Goal: Navigation & Orientation: Understand site structure

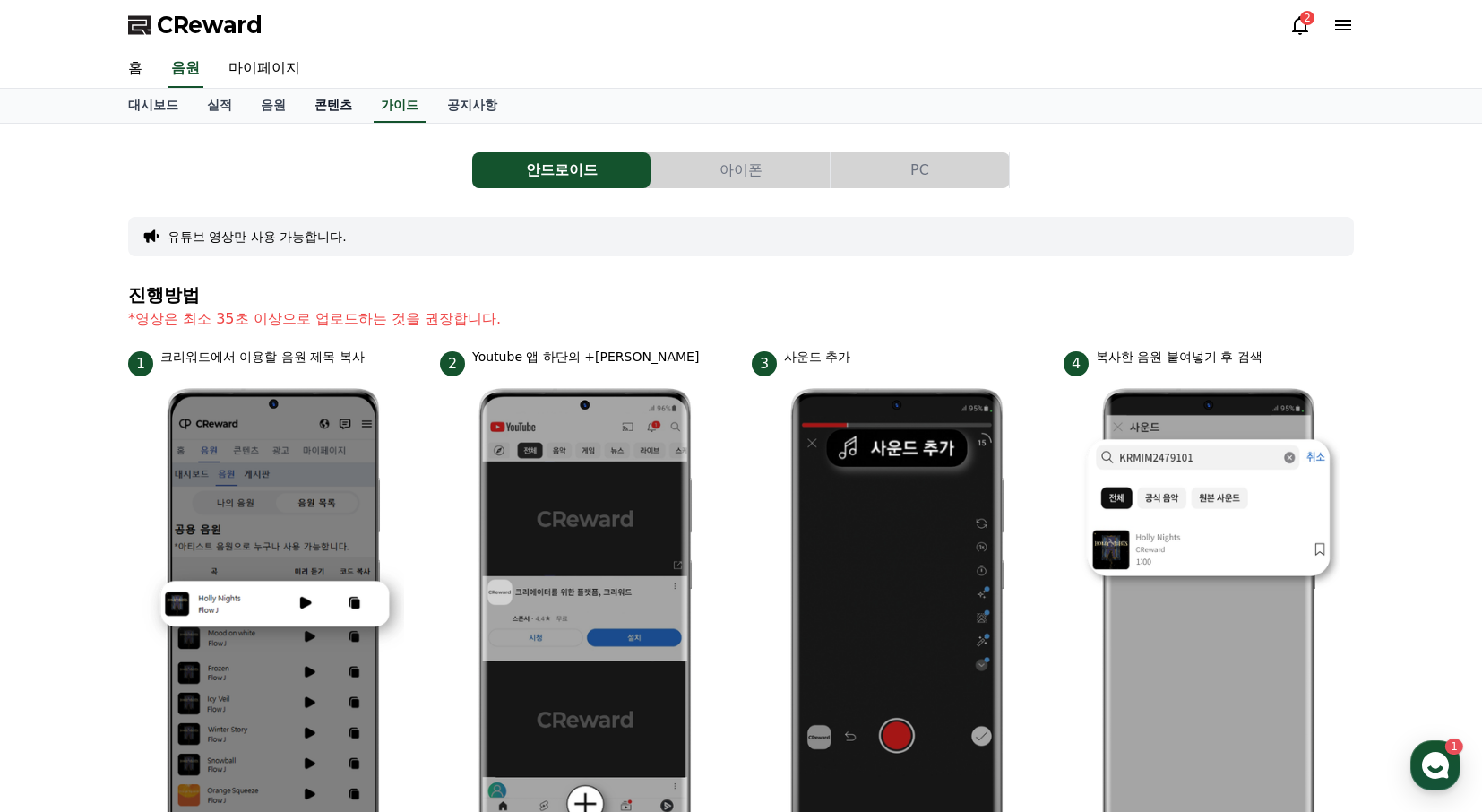
click at [305, 96] on link "콘텐츠" at bounding box center [334, 105] width 66 height 34
click at [202, 92] on link "실적" at bounding box center [219, 105] width 53 height 34
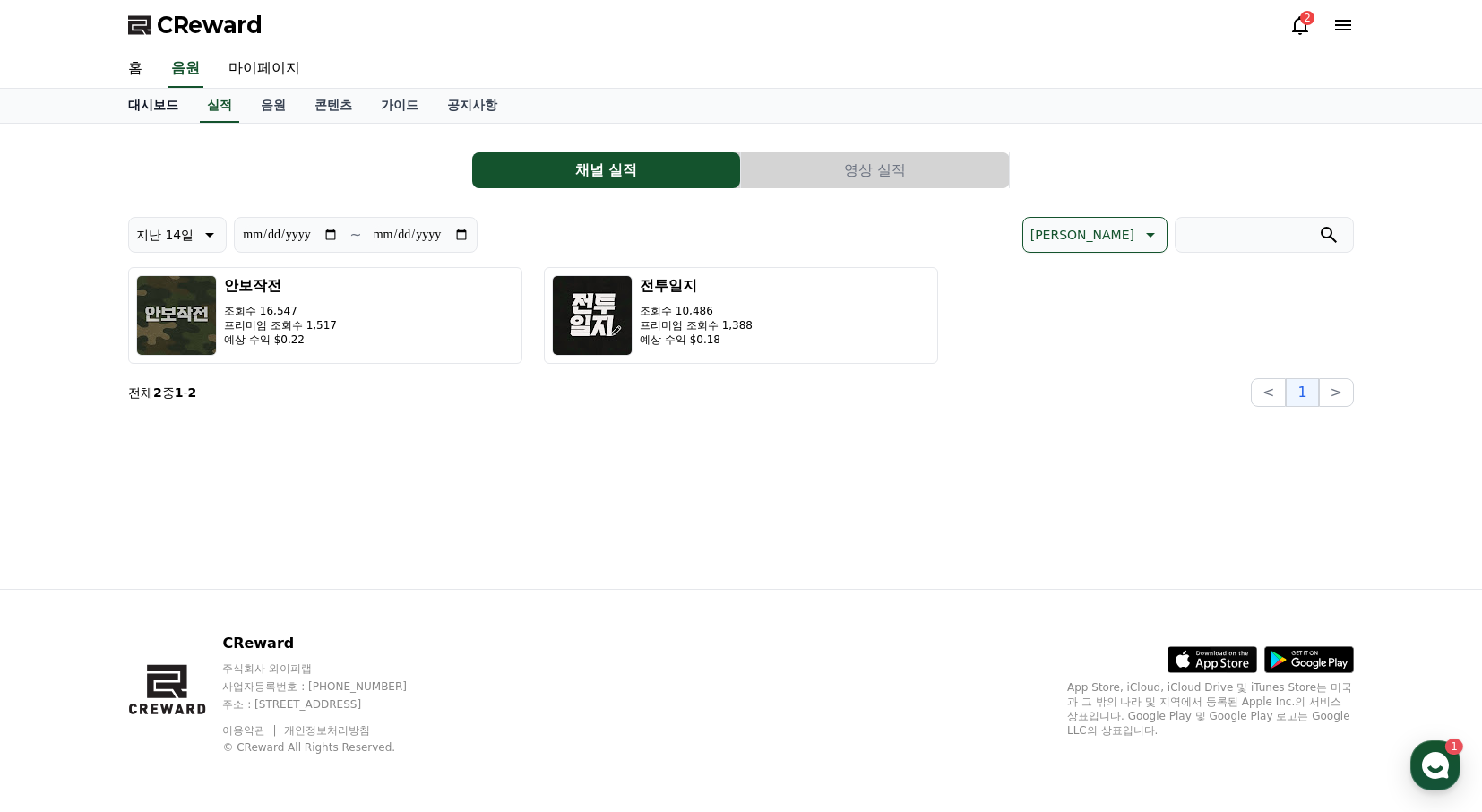
click at [170, 100] on link "대시보드" at bounding box center [153, 105] width 79 height 34
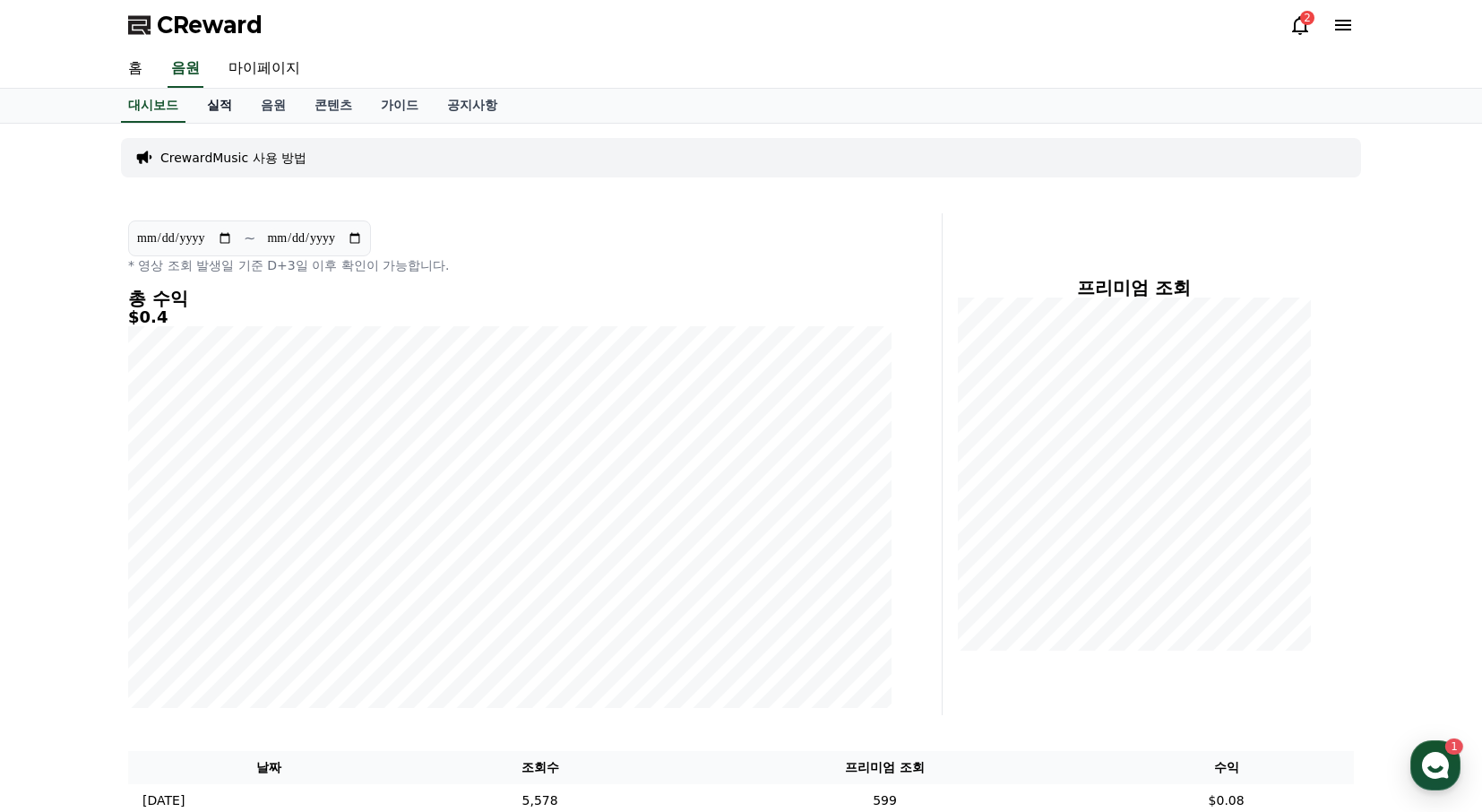
click at [231, 109] on link "실적" at bounding box center [219, 105] width 53 height 34
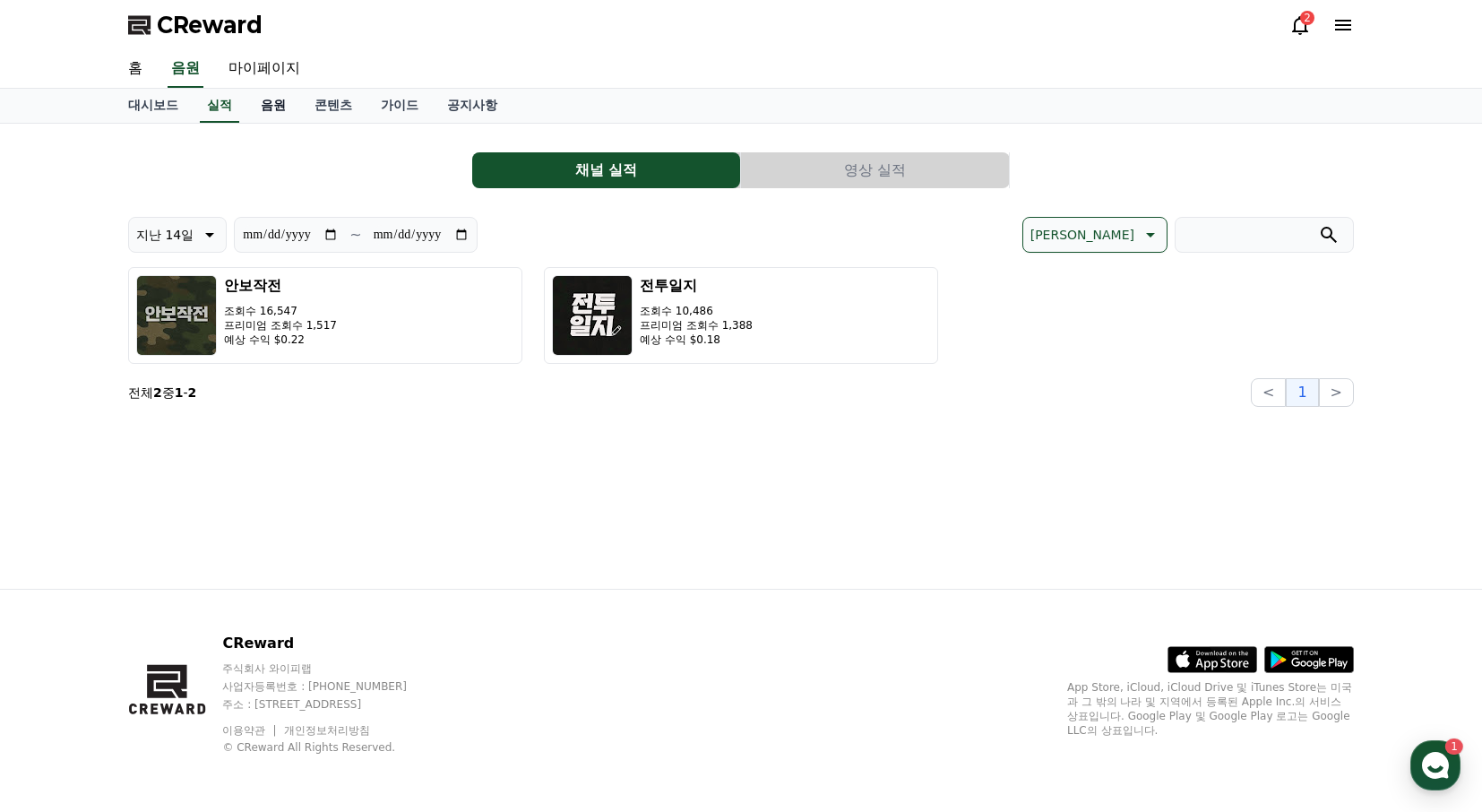
click at [262, 114] on link "음원" at bounding box center [272, 105] width 53 height 34
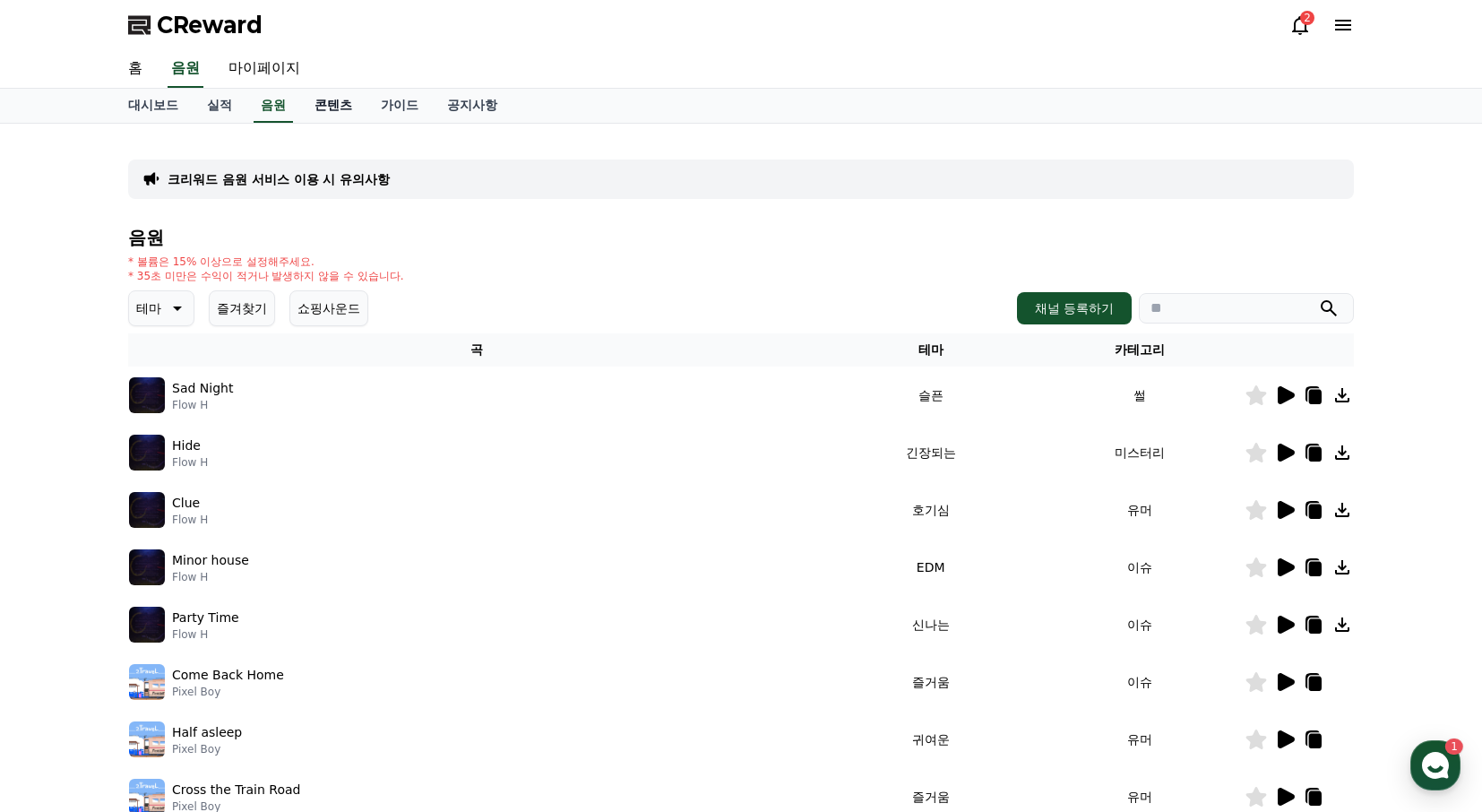
click at [307, 116] on link "콘텐츠" at bounding box center [334, 105] width 66 height 34
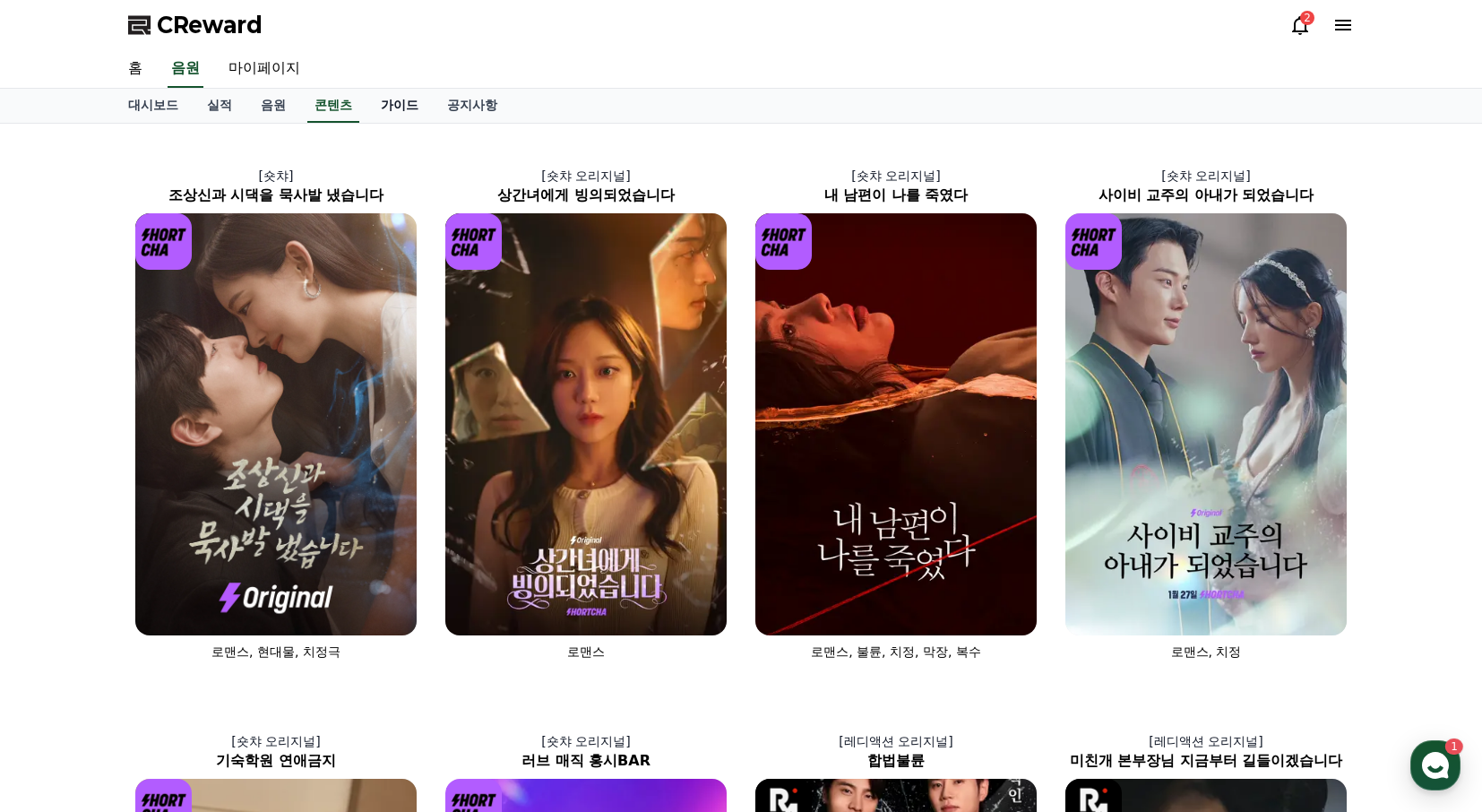
click at [367, 104] on link "가이드" at bounding box center [400, 105] width 66 height 34
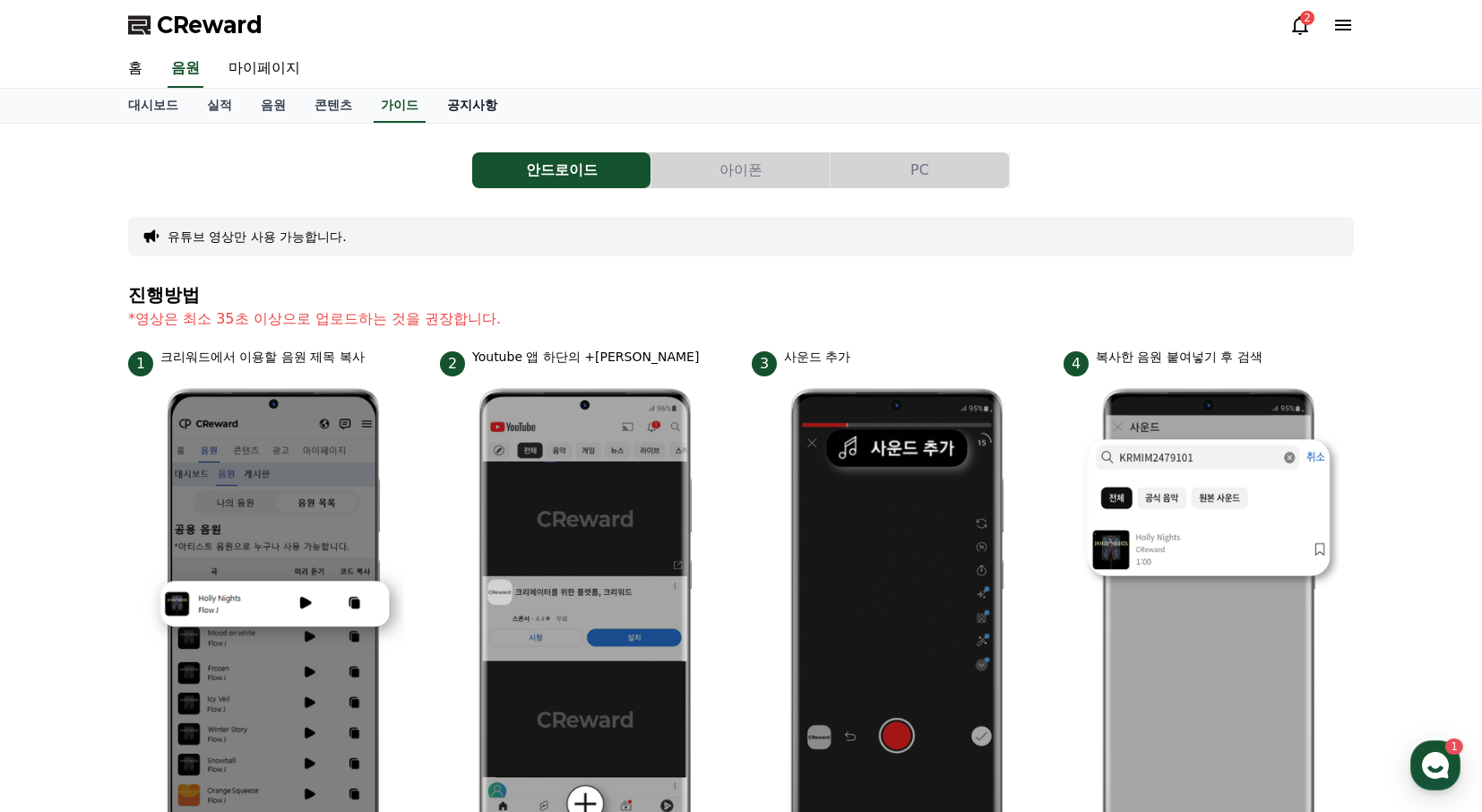
click at [441, 93] on link "공지사항" at bounding box center [472, 105] width 79 height 34
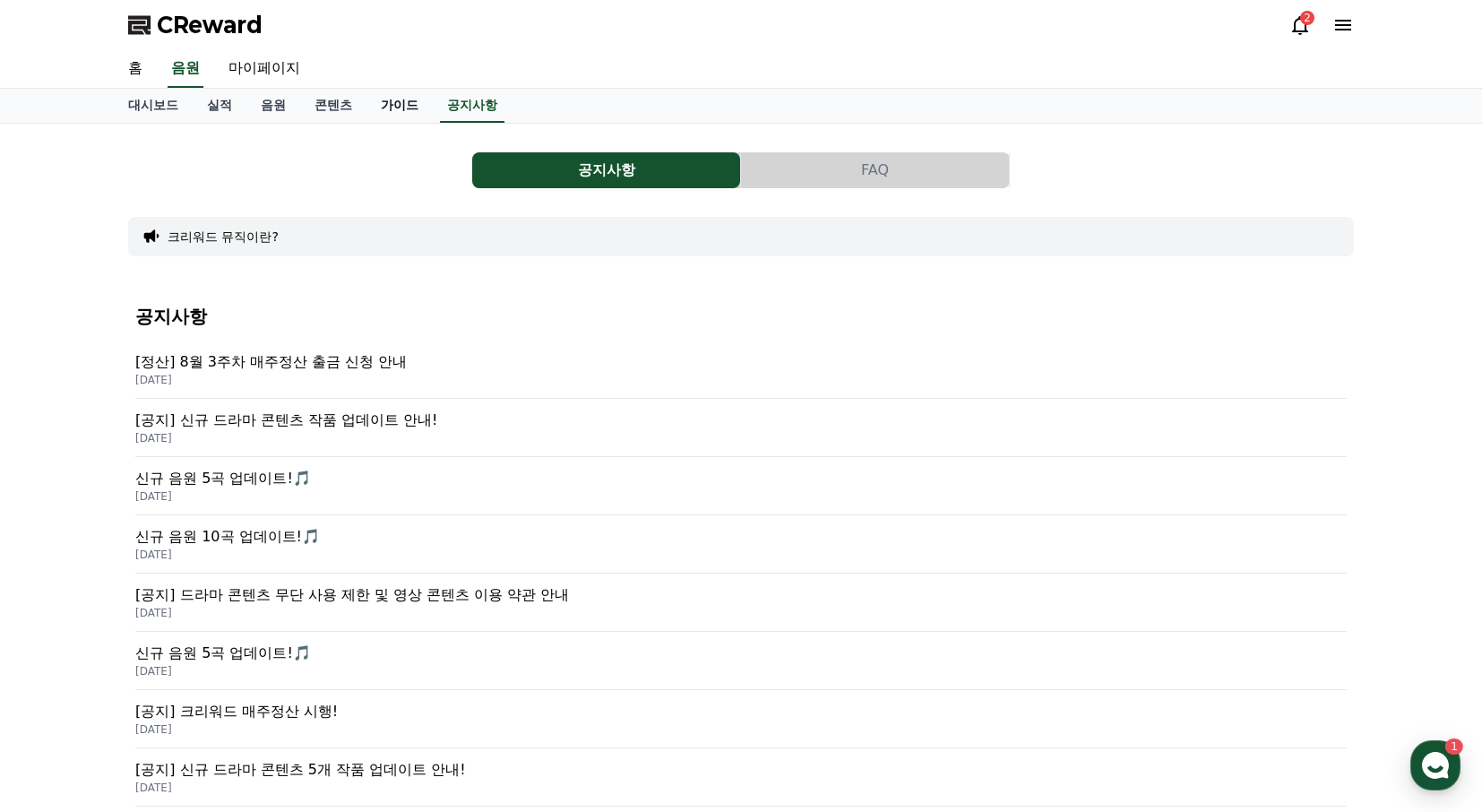
click at [373, 103] on link "가이드" at bounding box center [400, 105] width 66 height 34
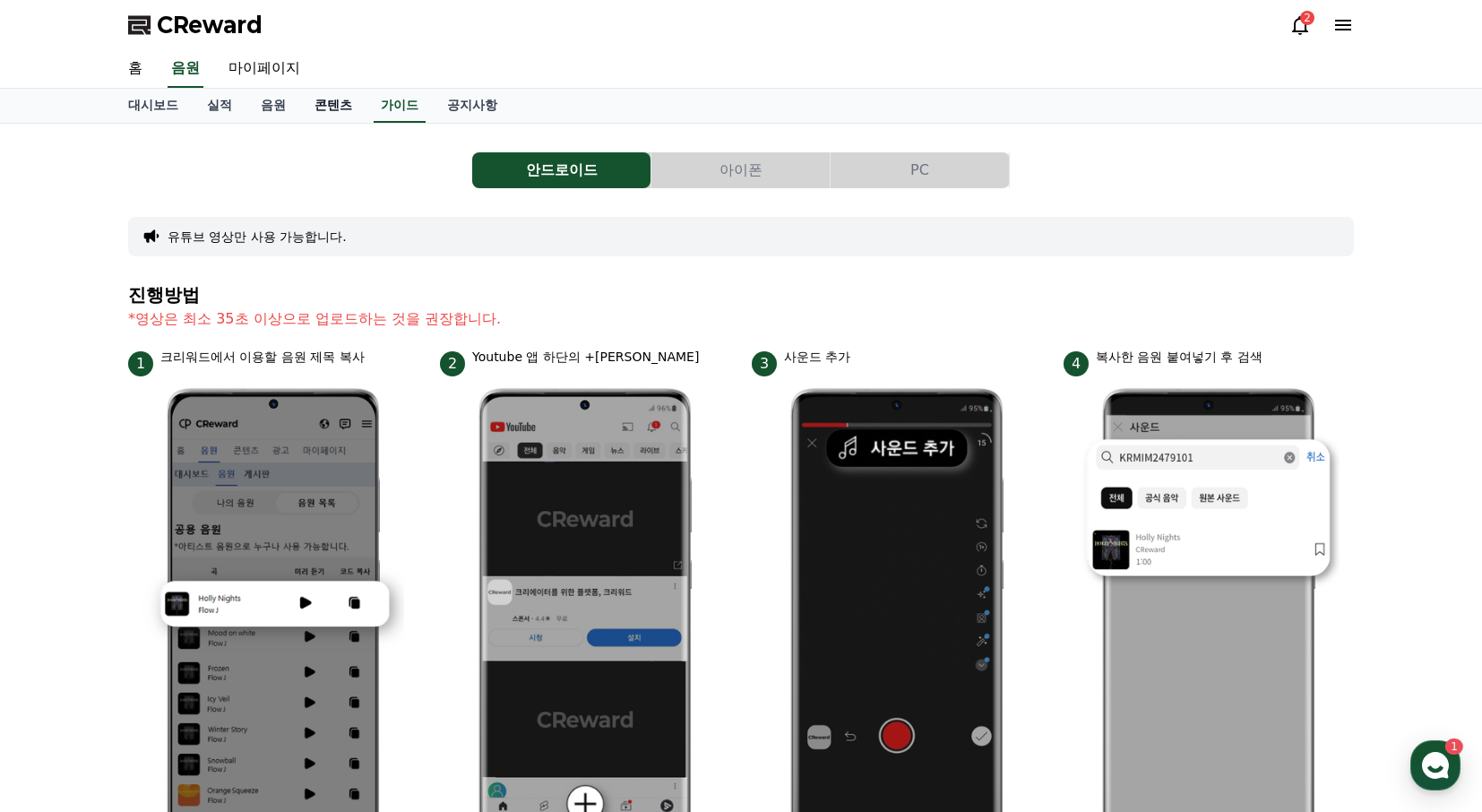
click at [330, 101] on link "콘텐츠" at bounding box center [334, 105] width 66 height 34
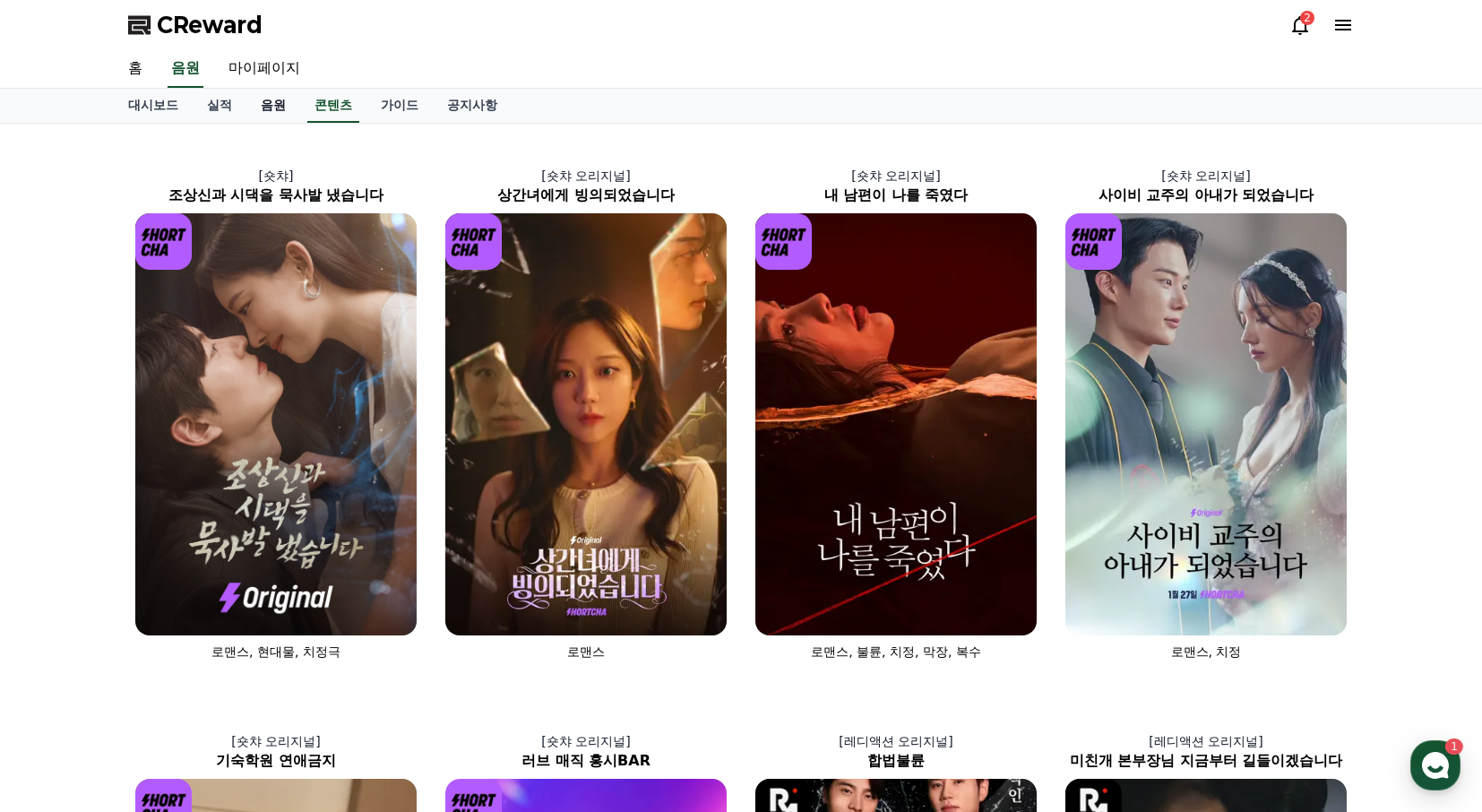
click at [248, 105] on link "음원" at bounding box center [272, 105] width 53 height 34
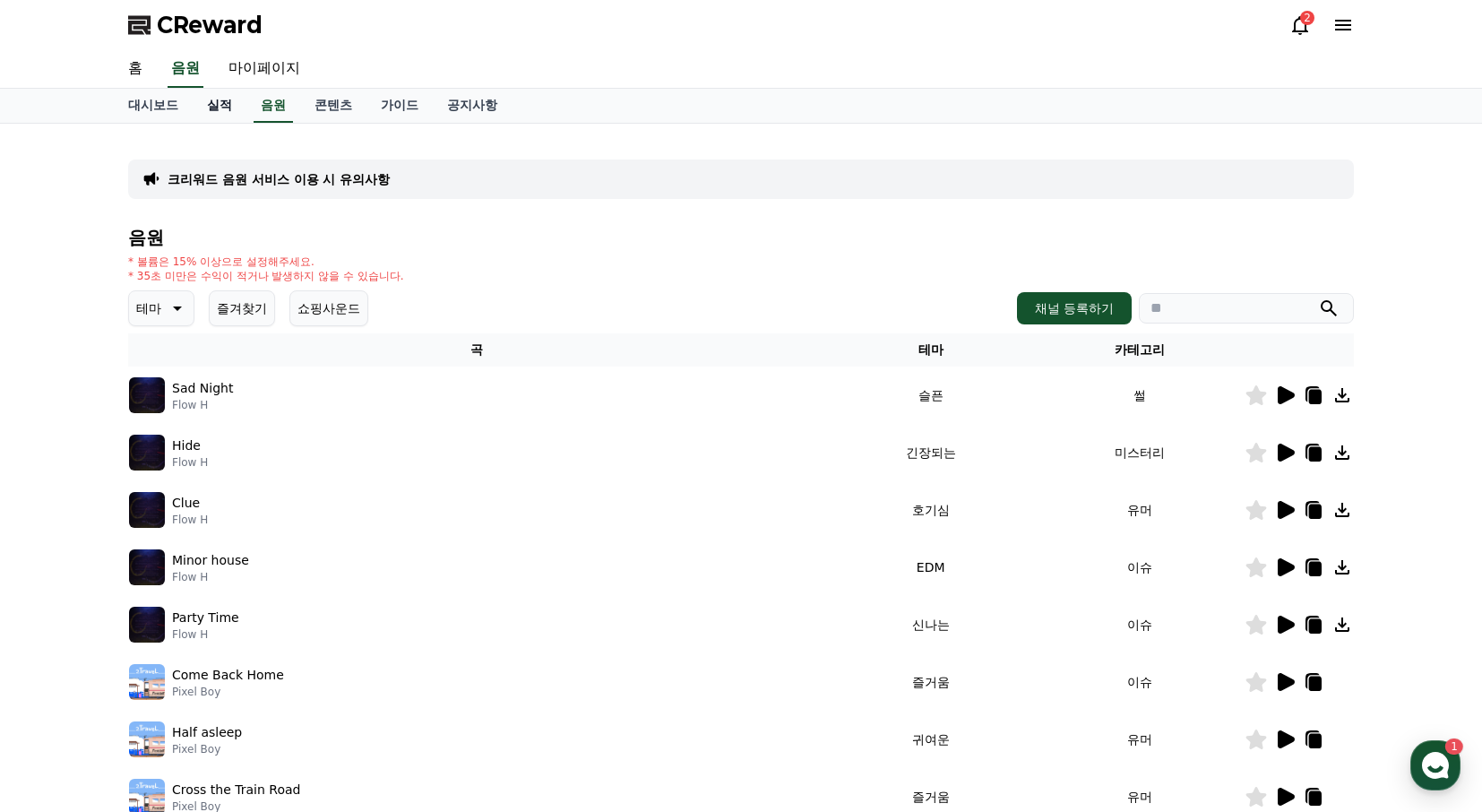
click at [218, 108] on link "실적" at bounding box center [219, 105] width 53 height 34
